Goal: Navigation & Orientation: Find specific page/section

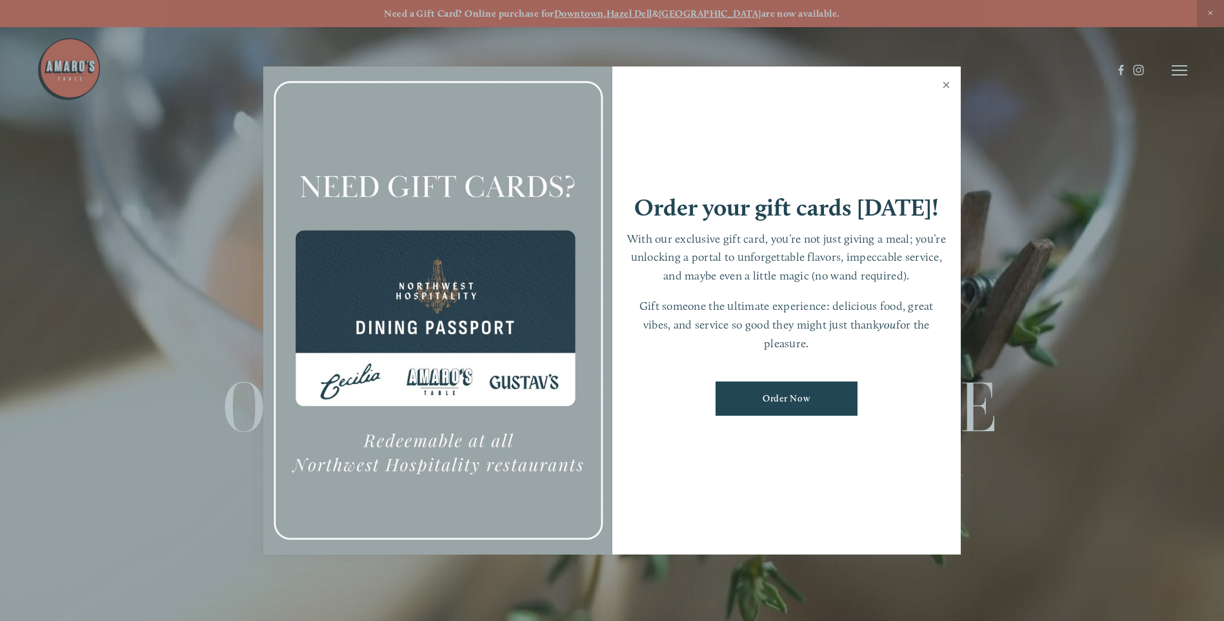
click at [947, 84] on link "Close" at bounding box center [946, 86] width 25 height 36
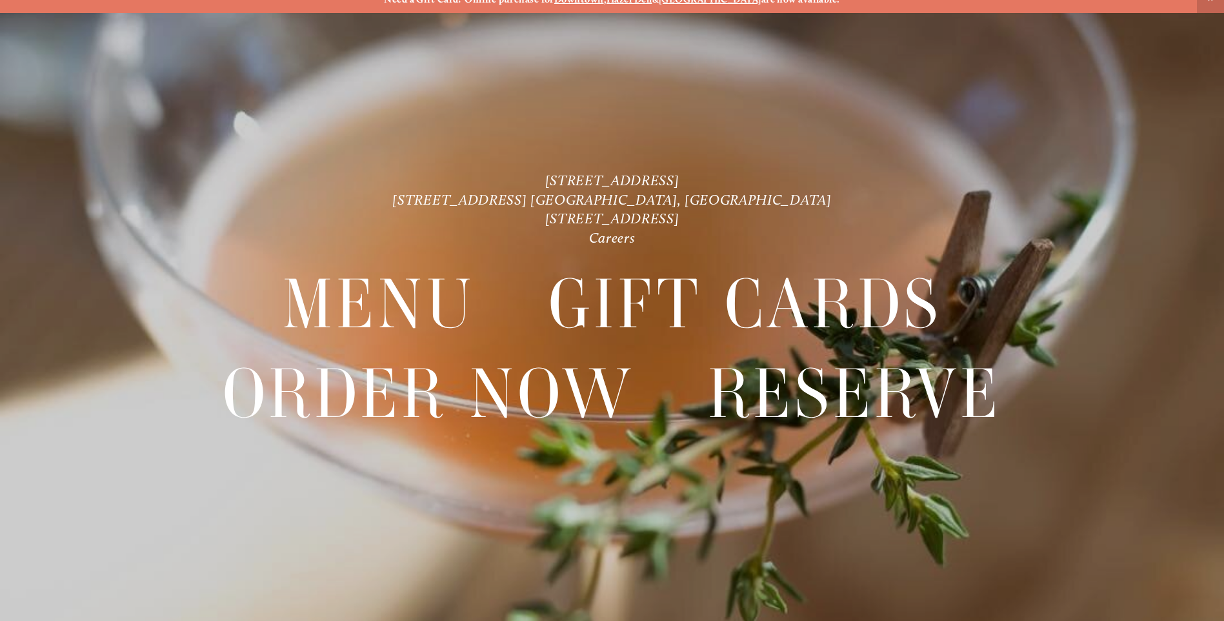
scroll to position [27, 0]
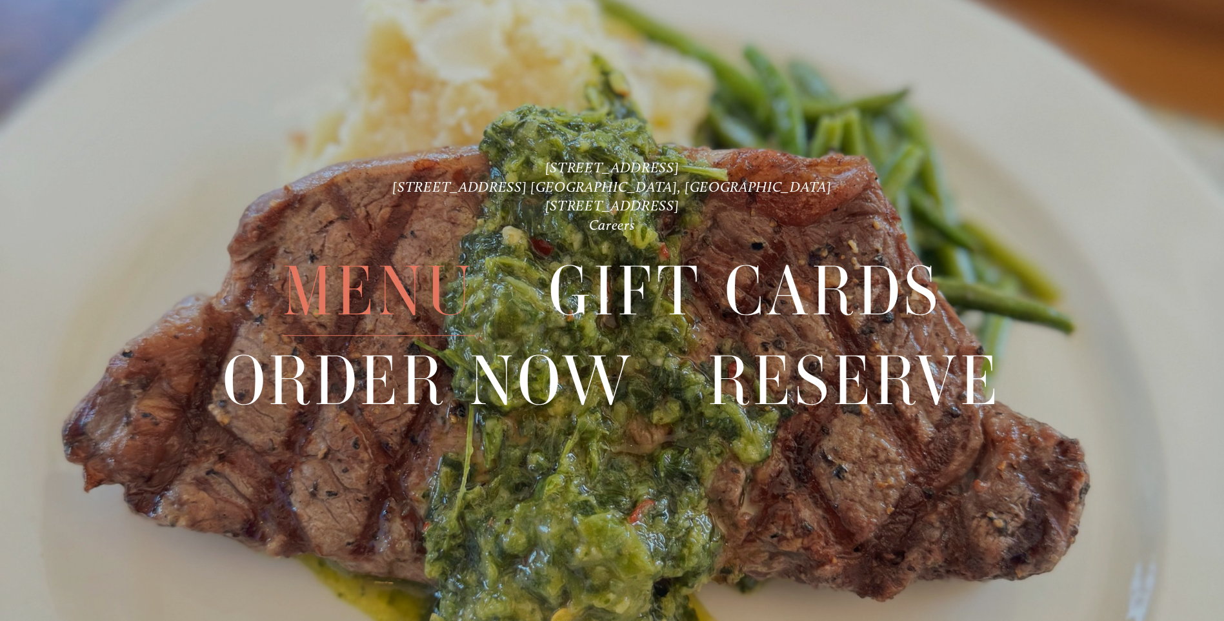
click at [425, 283] on span "Menu" at bounding box center [379, 291] width 192 height 88
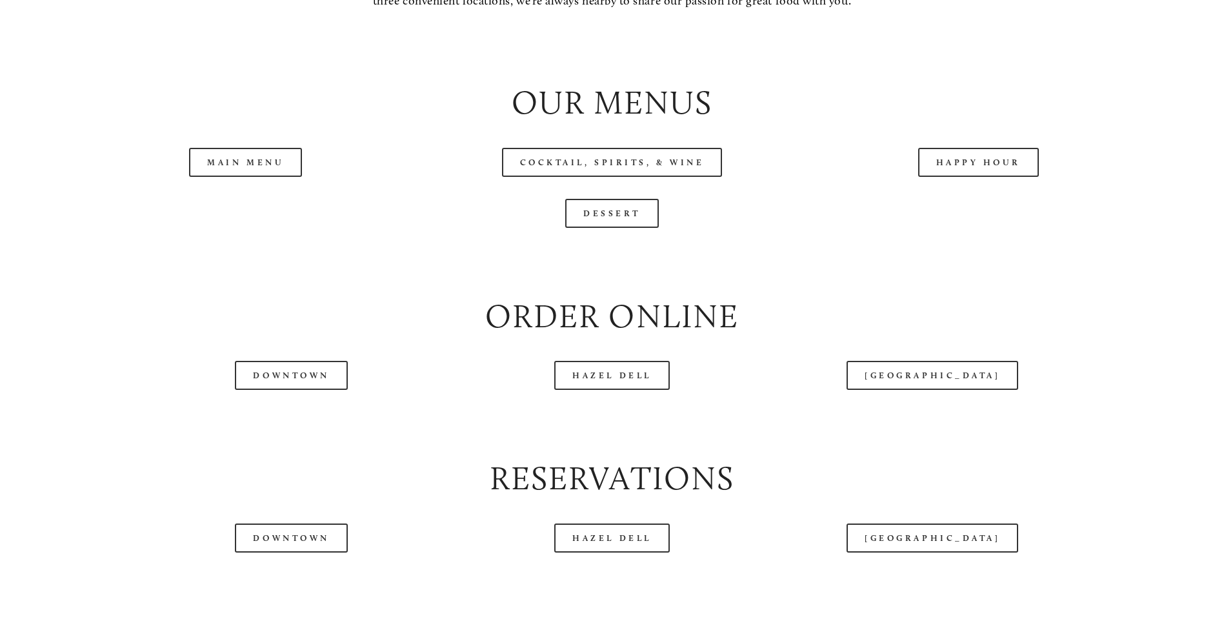
scroll to position [1473, 0]
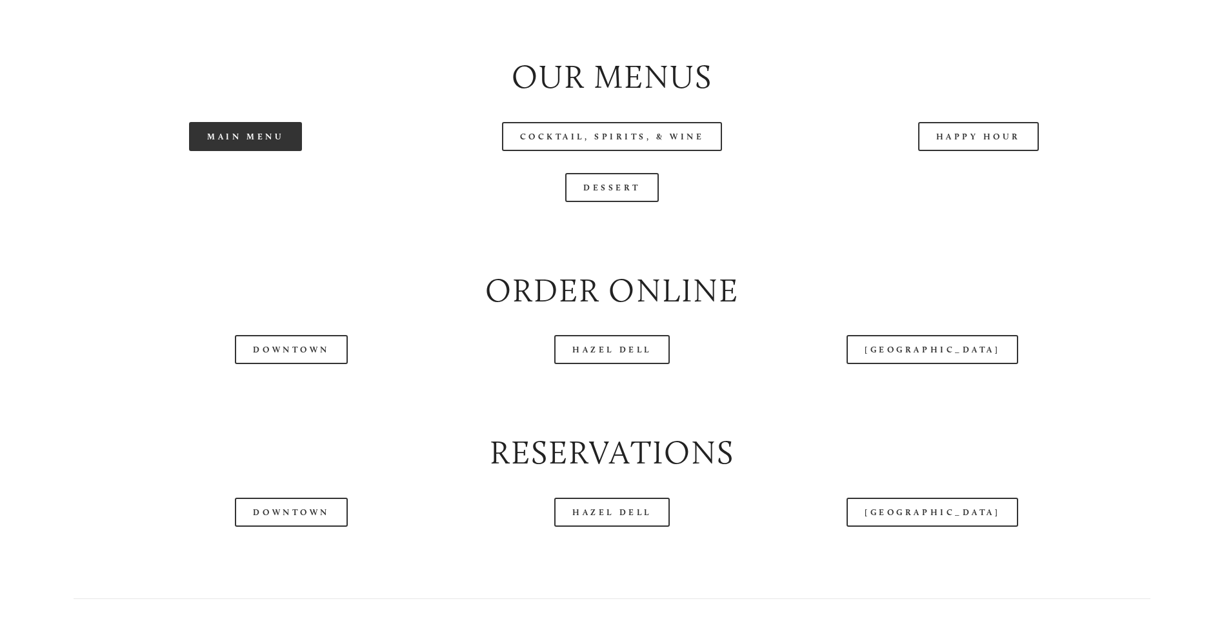
click at [295, 151] on link "Main Menu" at bounding box center [245, 136] width 113 height 29
